Goal: Entertainment & Leisure: Consume media (video, audio)

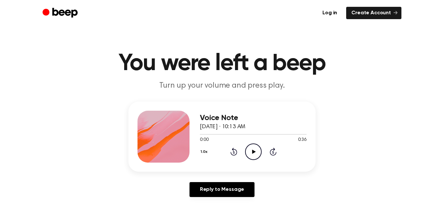
click at [257, 147] on icon "Play Audio" at bounding box center [253, 152] width 17 height 17
click at [249, 158] on circle at bounding box center [253, 152] width 16 height 16
click at [256, 148] on icon "Pause Audio" at bounding box center [253, 152] width 17 height 17
click at [251, 152] on icon "Play Audio" at bounding box center [253, 152] width 17 height 17
